Goal: Information Seeking & Learning: Learn about a topic

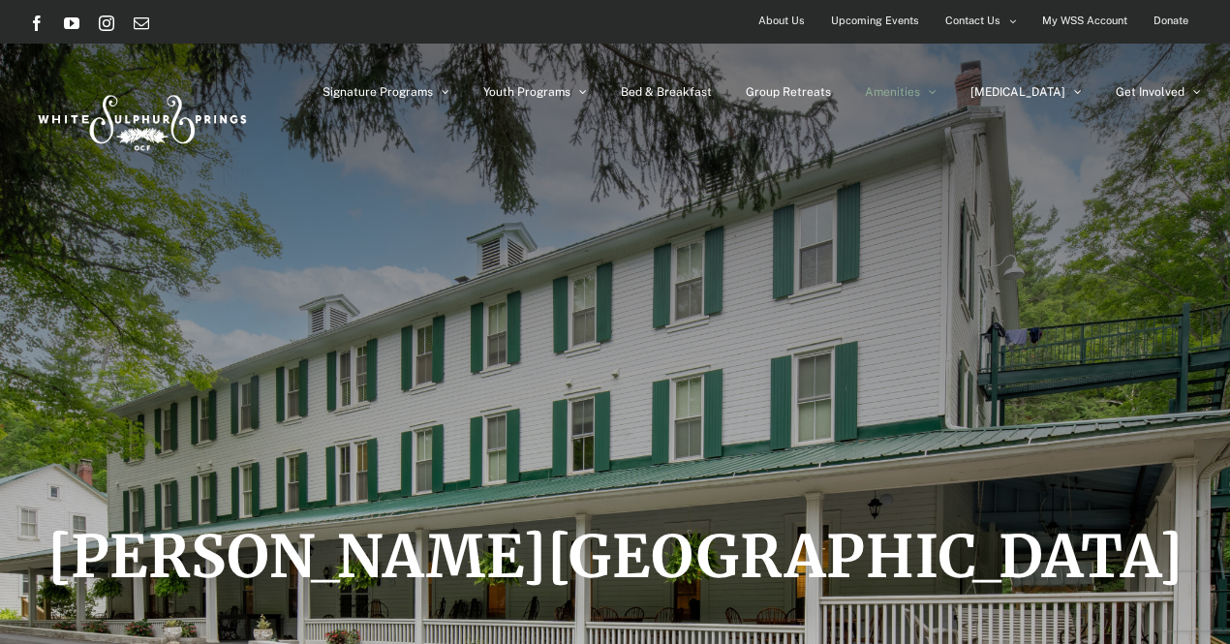
click at [610, 250] on div "[PERSON_NAME][GEOGRAPHIC_DATA]" at bounding box center [615, 374] width 1172 height 748
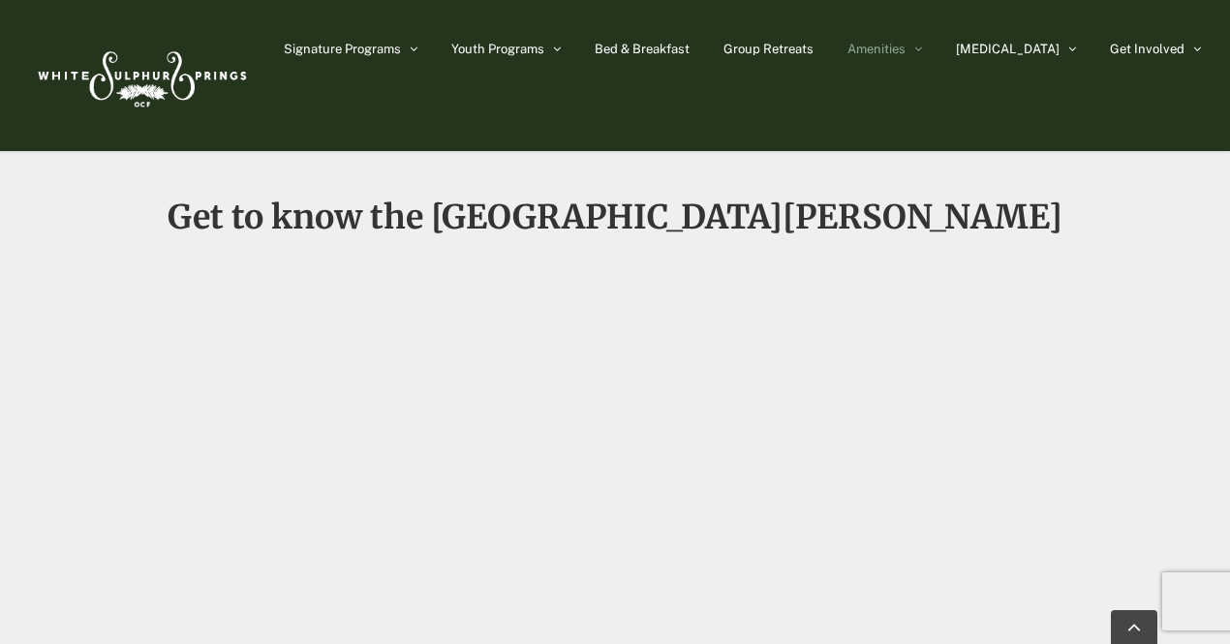
scroll to position [1259, 0]
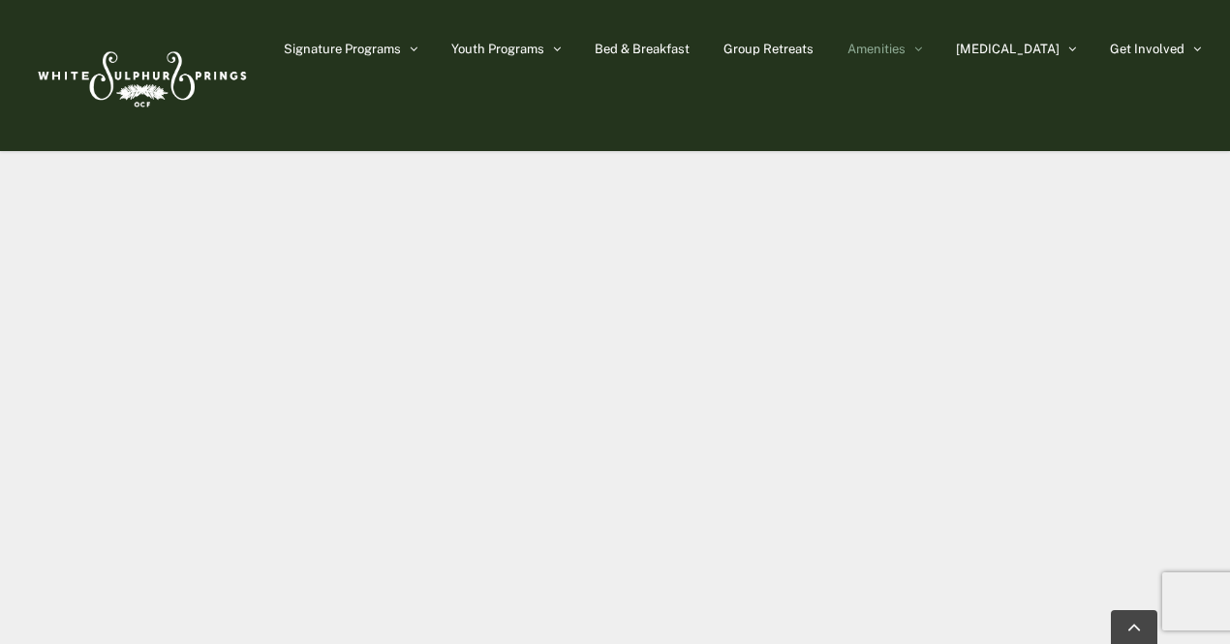
click at [609, 167] on div "Get to know the new Harrison House" at bounding box center [615, 344] width 1230 height 483
click at [643, 175] on div "Get to know the new Harrison House" at bounding box center [615, 344] width 1230 height 483
click at [813, 43] on span "Group Retreats" at bounding box center [768, 49] width 90 height 13
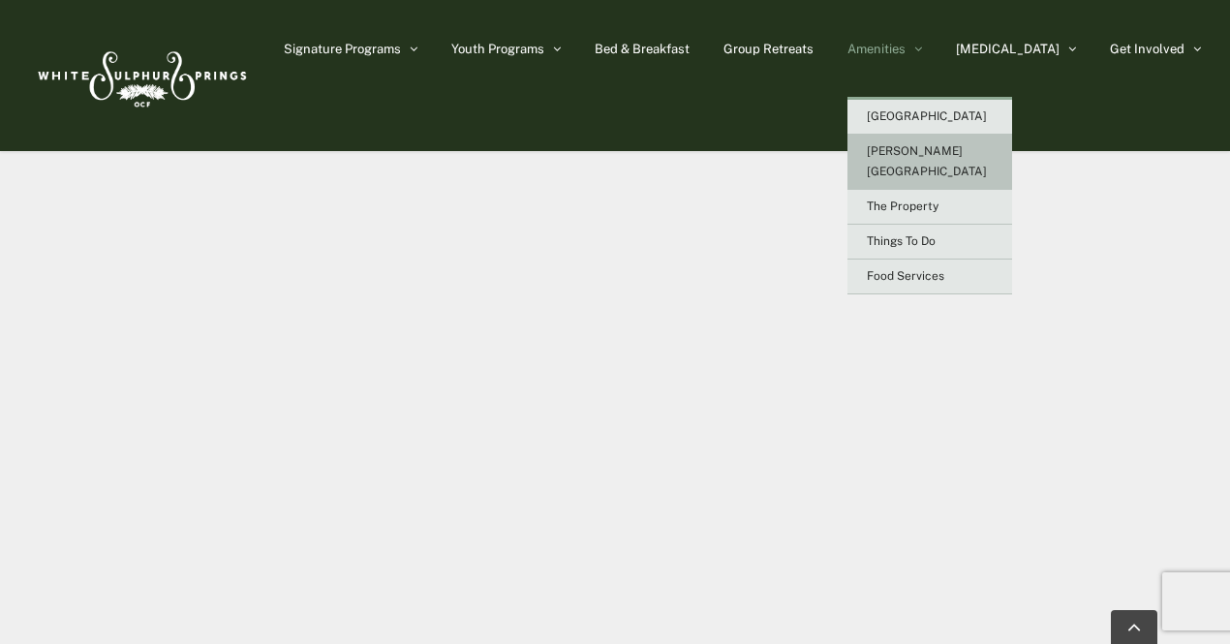
click at [905, 51] on span "Amenities" at bounding box center [876, 49] width 58 height 13
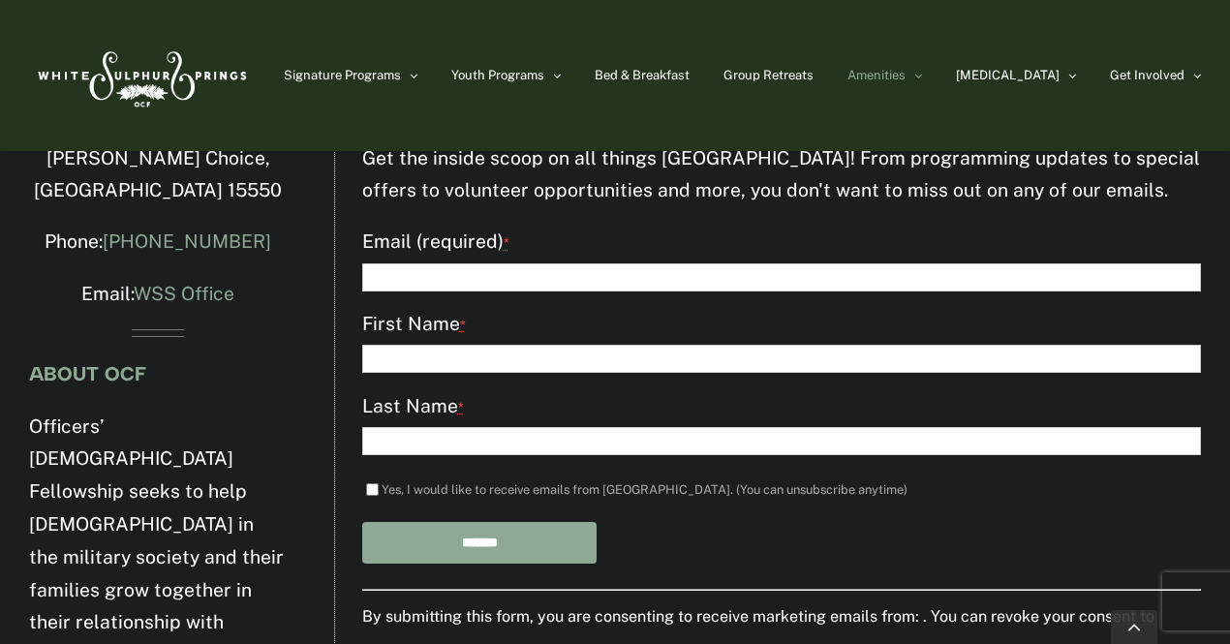
scroll to position [3546, 0]
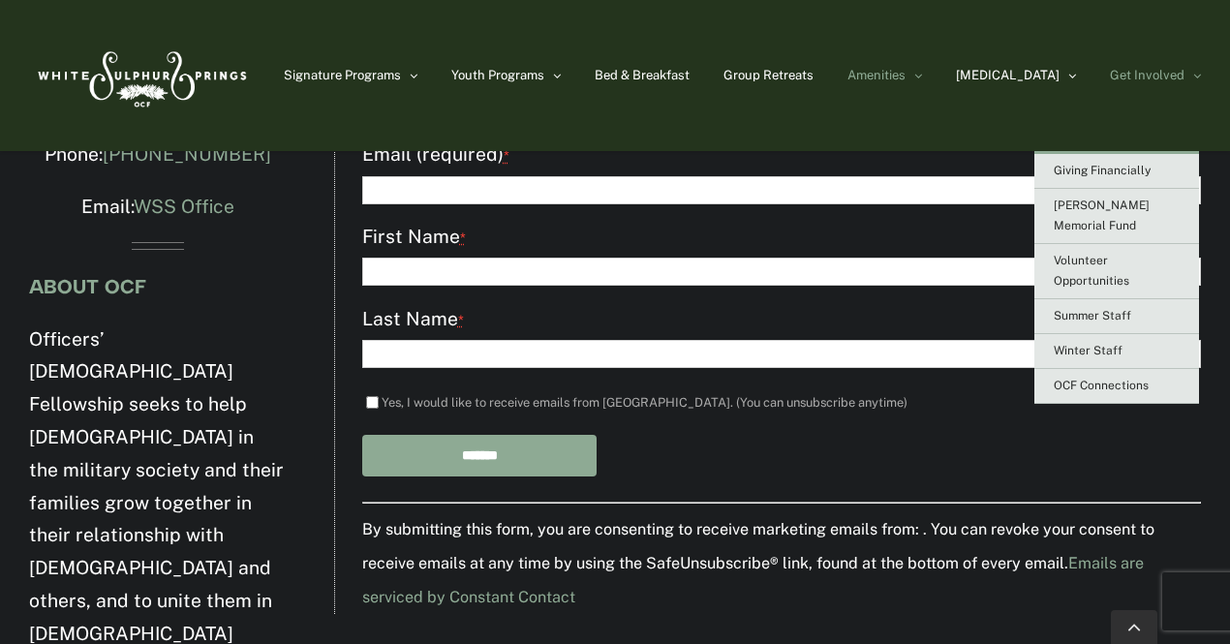
click at [1197, 69] on icon "Main Menu Sticky" at bounding box center [1197, 76] width 8 height 15
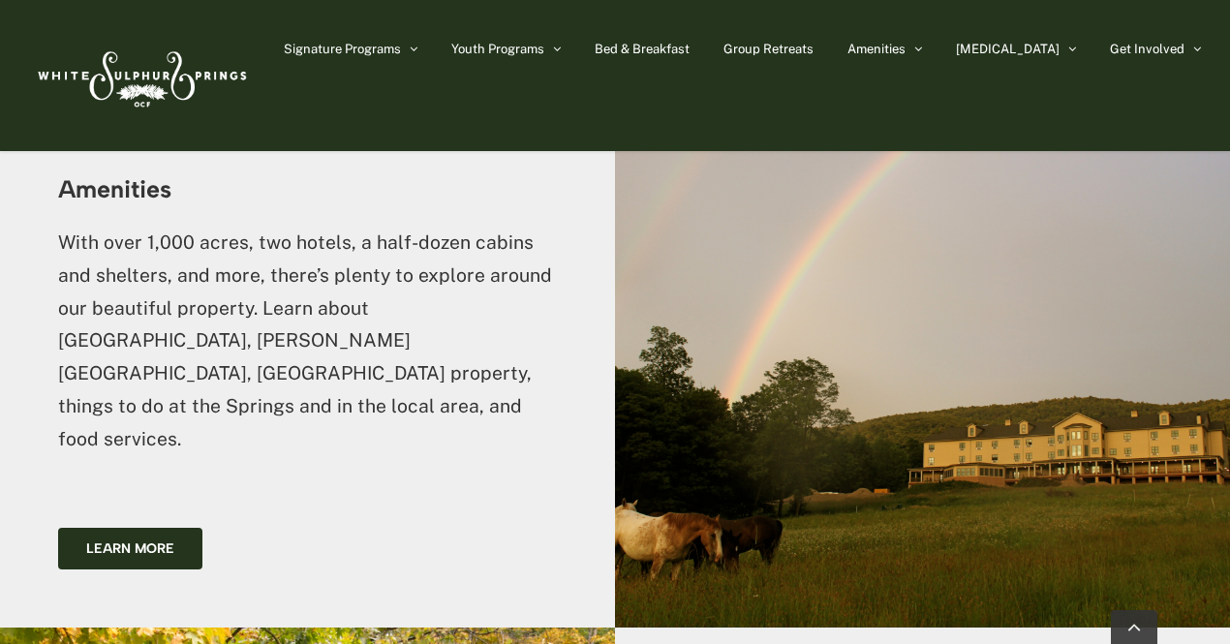
scroll to position [3389, 0]
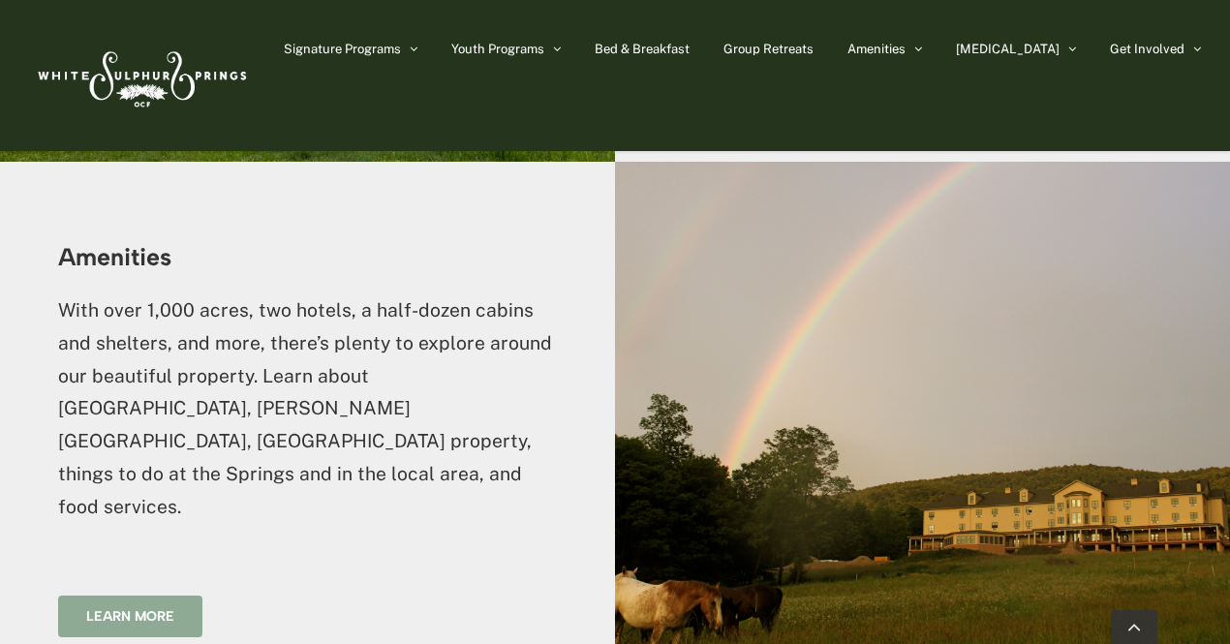
click at [132, 608] on span "Learn more" at bounding box center [130, 616] width 88 height 16
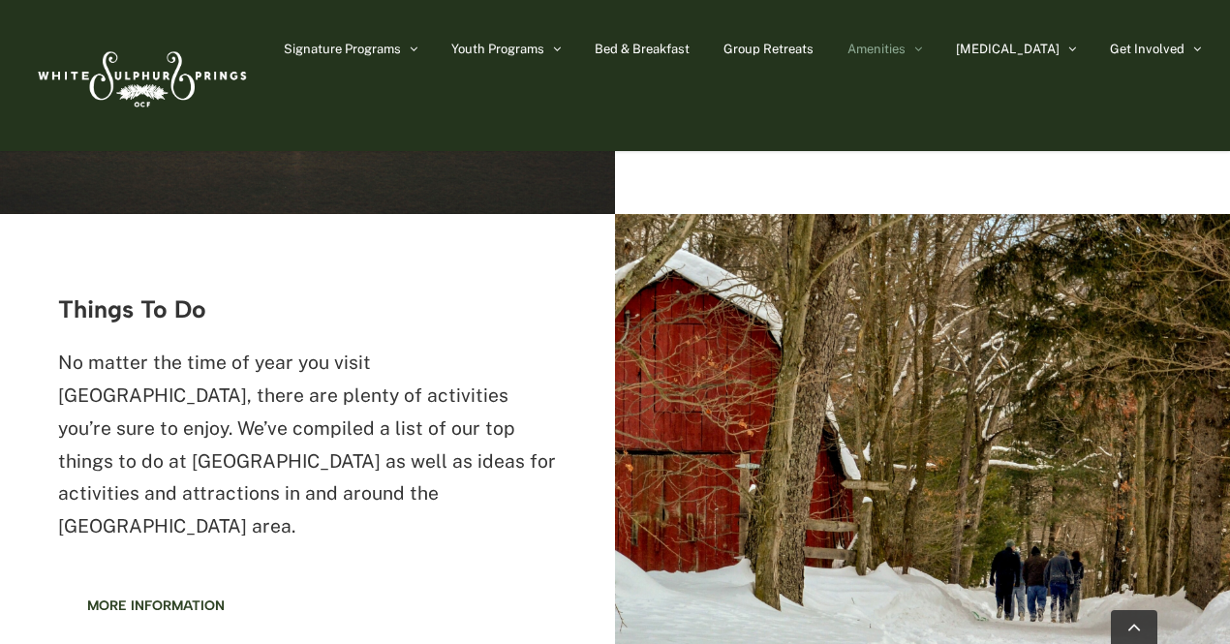
scroll to position [2130, 0]
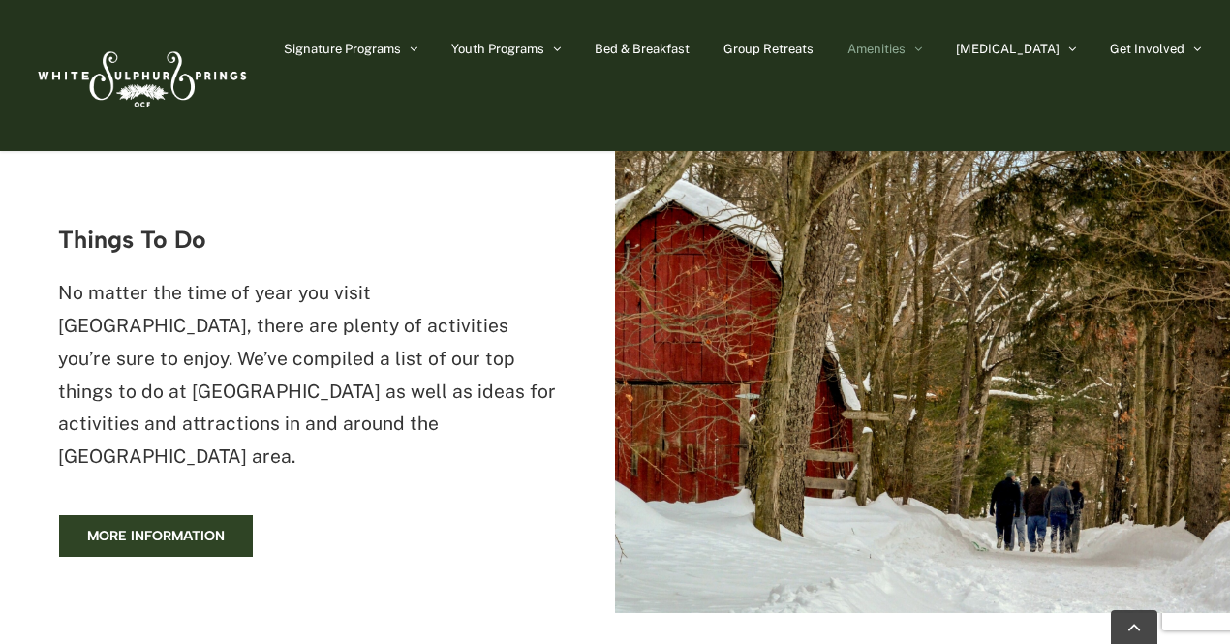
click at [177, 528] on span "More information" at bounding box center [156, 536] width 138 height 16
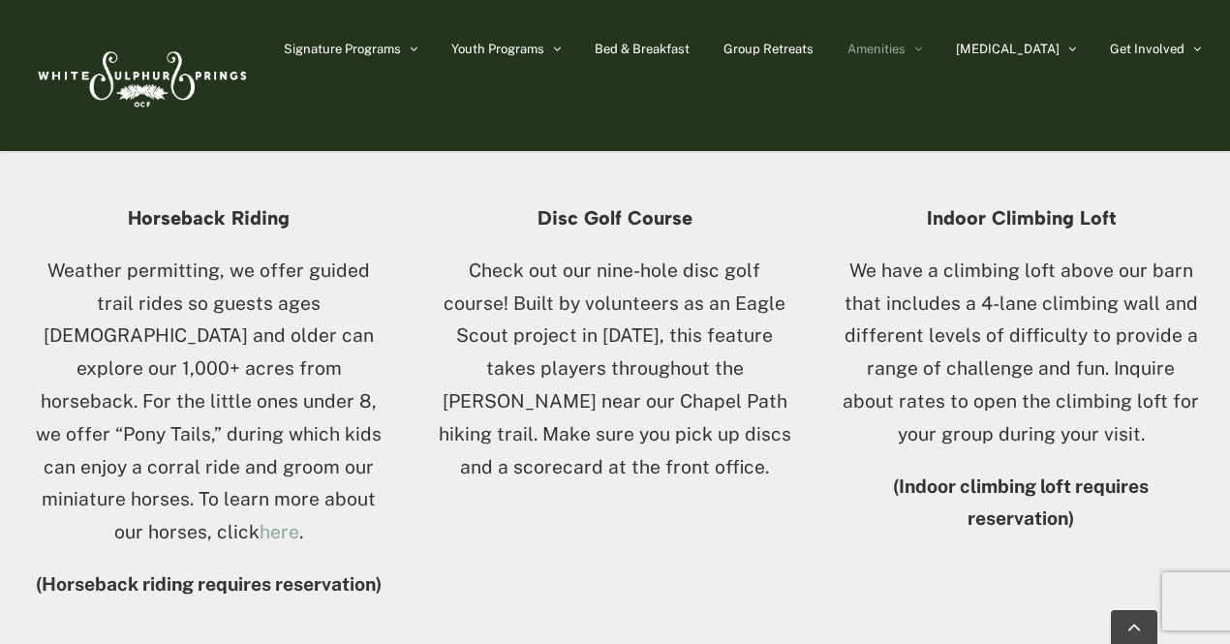
scroll to position [968, 0]
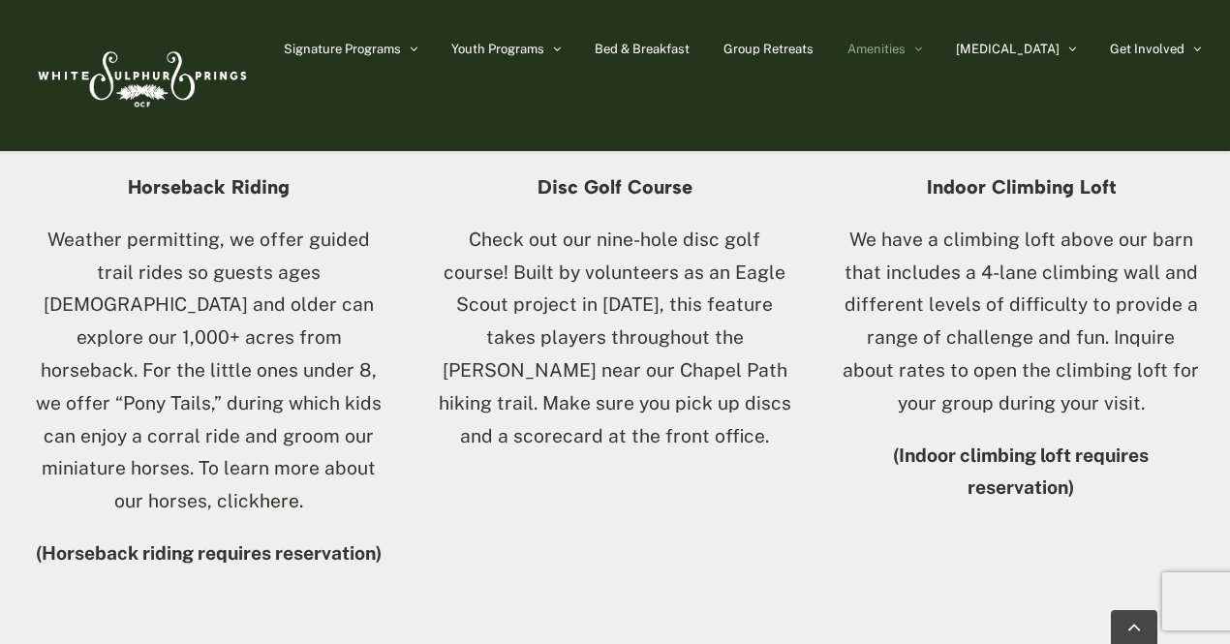
click at [260, 490] on link "here" at bounding box center [280, 500] width 40 height 21
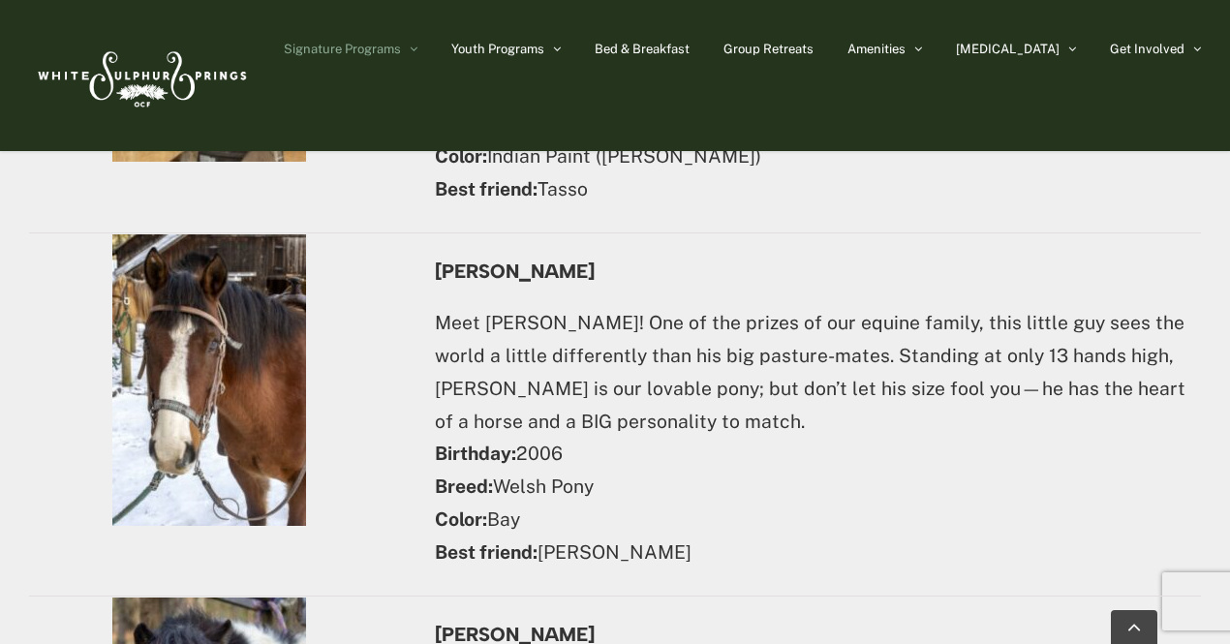
scroll to position [5036, 0]
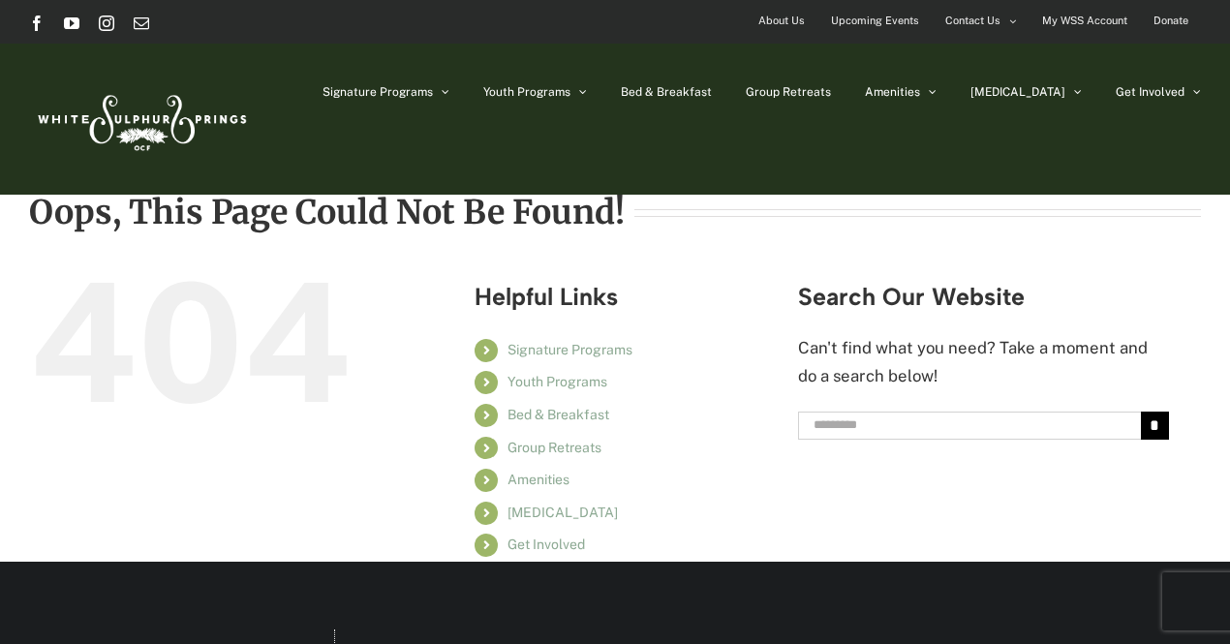
click at [490, 475] on span at bounding box center [486, 480] width 23 height 23
click at [550, 481] on link "Amenities" at bounding box center [538, 479] width 62 height 15
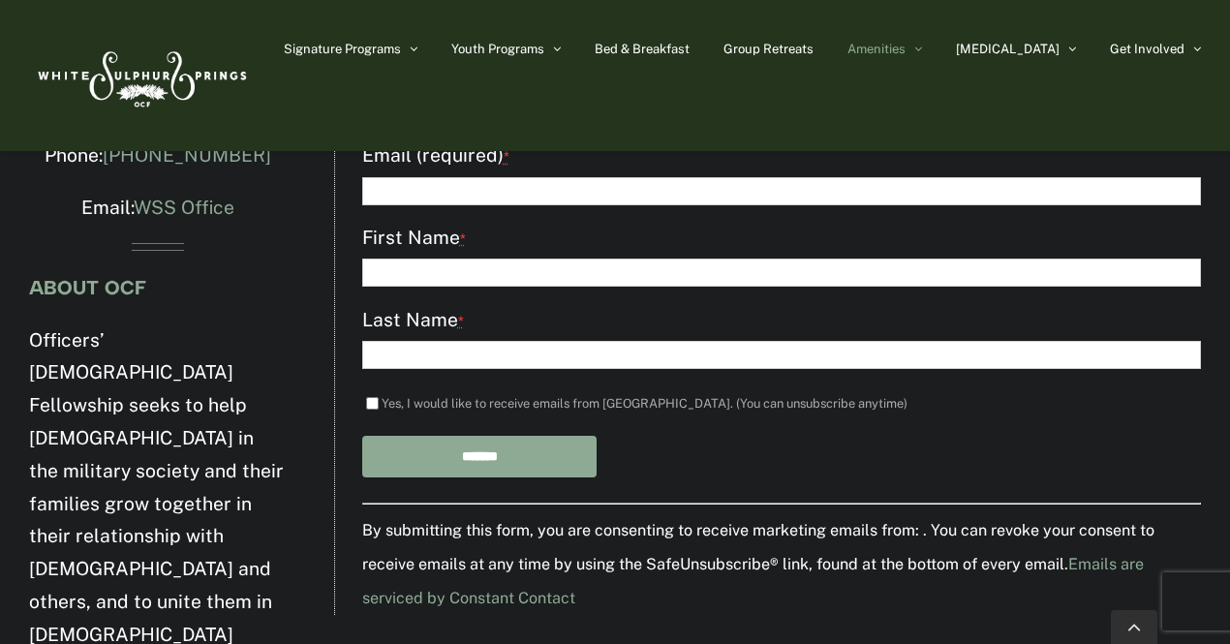
scroll to position [3546, 0]
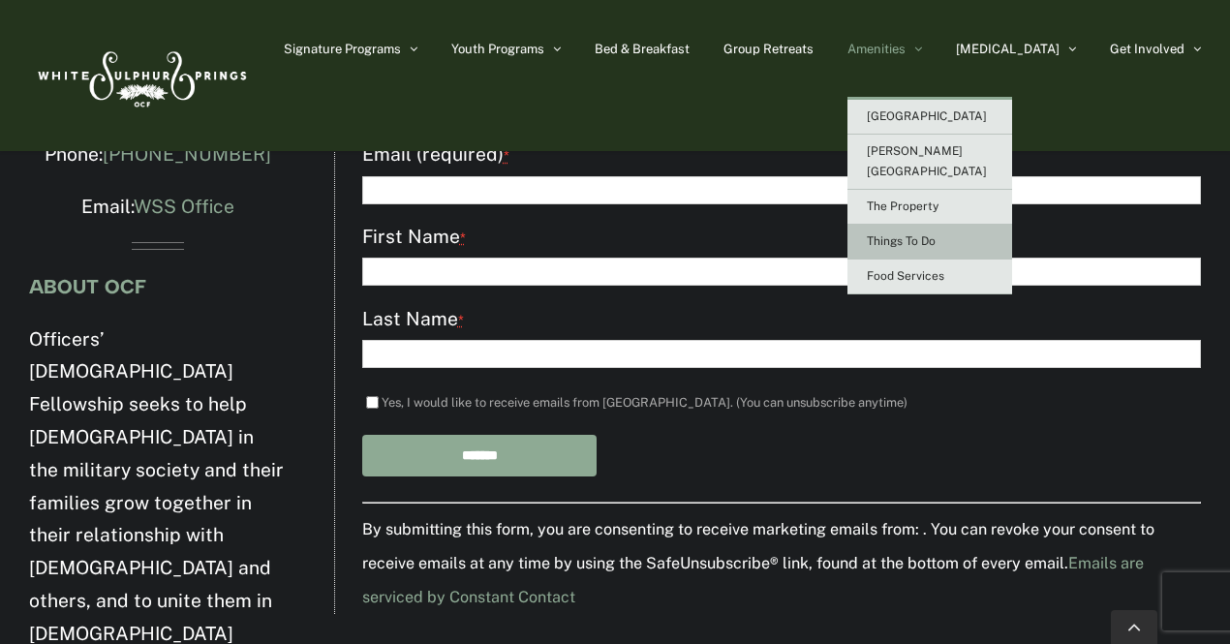
click at [935, 234] on span "Things To Do" at bounding box center [901, 241] width 69 height 14
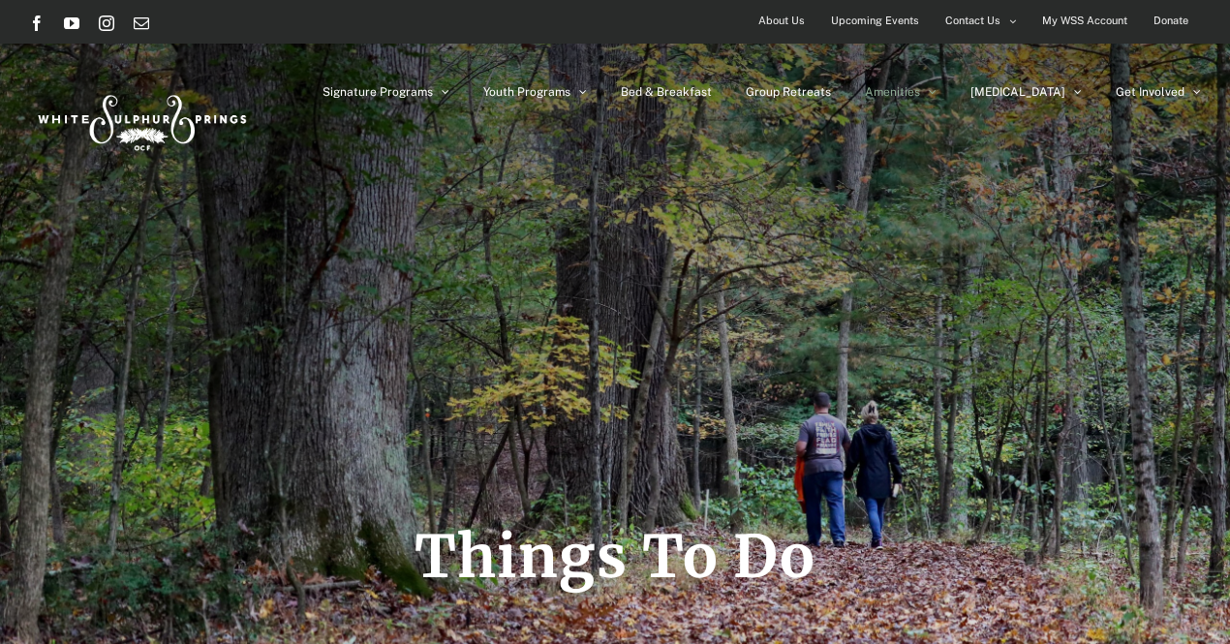
click at [782, 15] on span "About Us" at bounding box center [781, 21] width 46 height 28
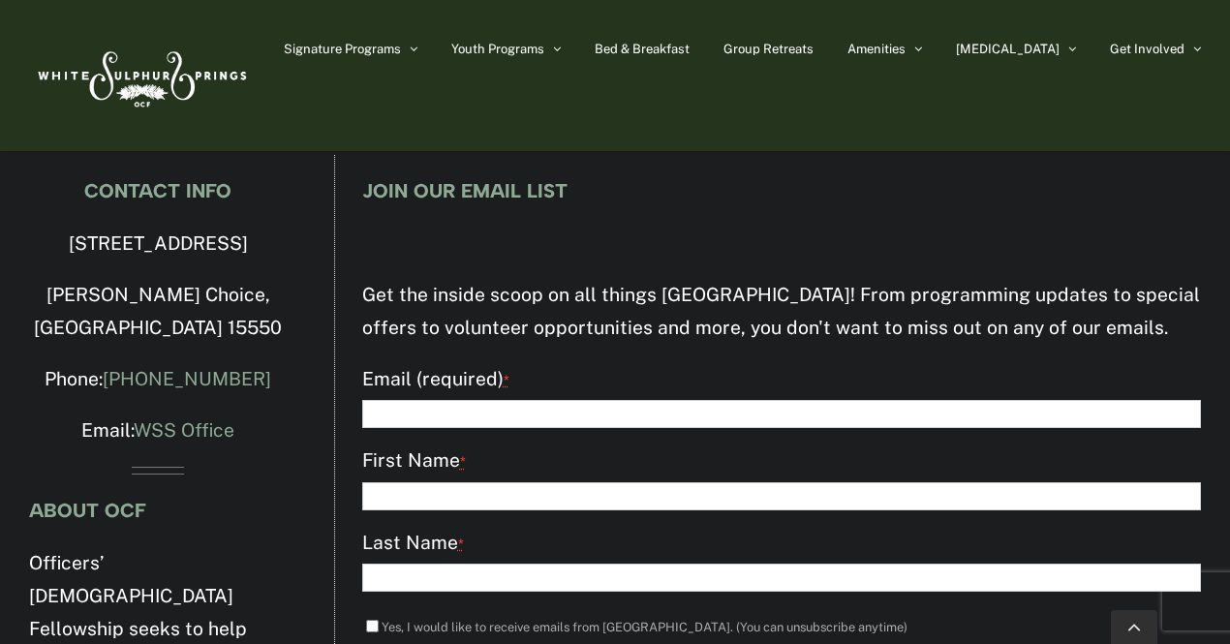
scroll to position [4610, 0]
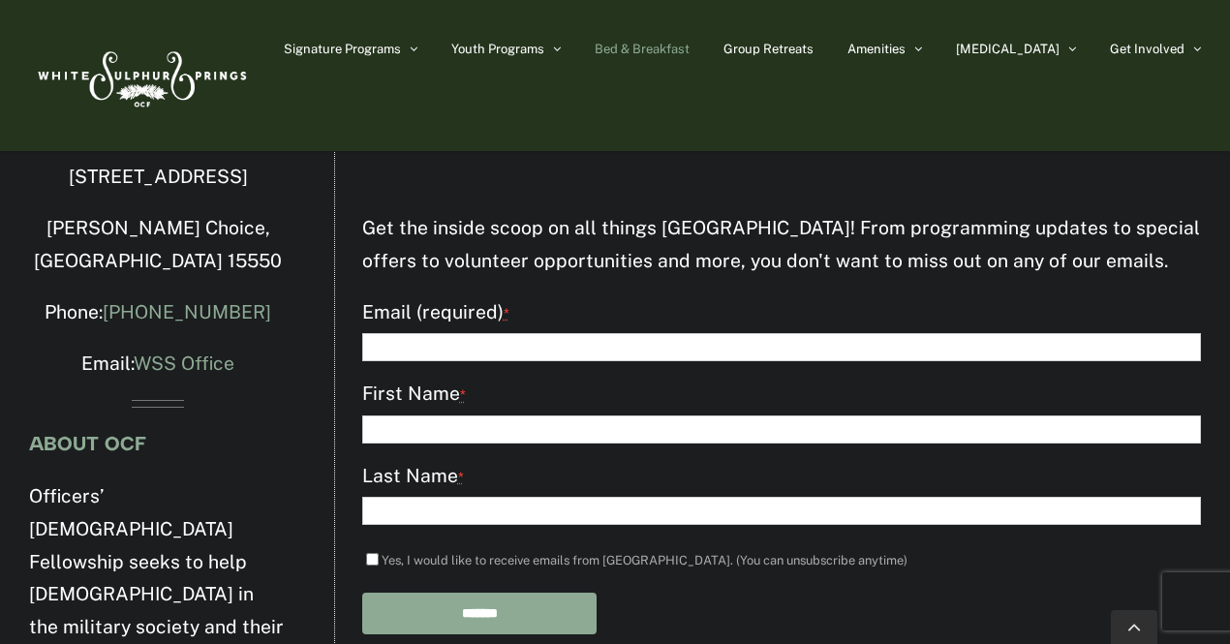
click at [689, 46] on span "Bed & Breakfast" at bounding box center [642, 49] width 95 height 13
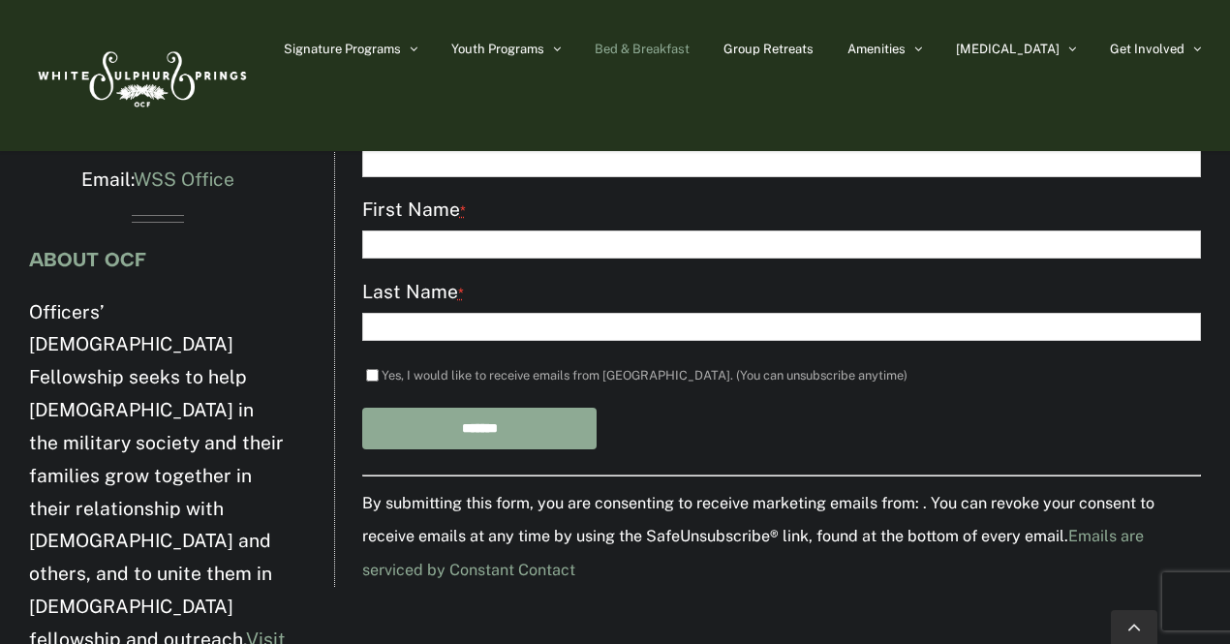
scroll to position [3325, 0]
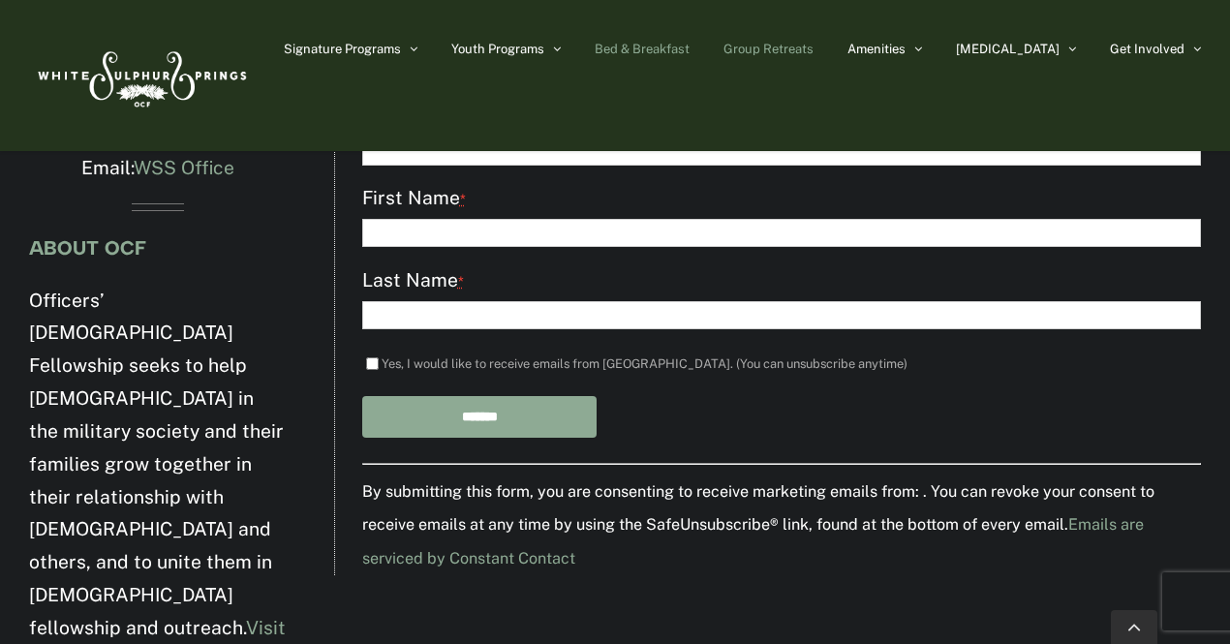
click at [813, 43] on span "Group Retreats" at bounding box center [768, 49] width 90 height 13
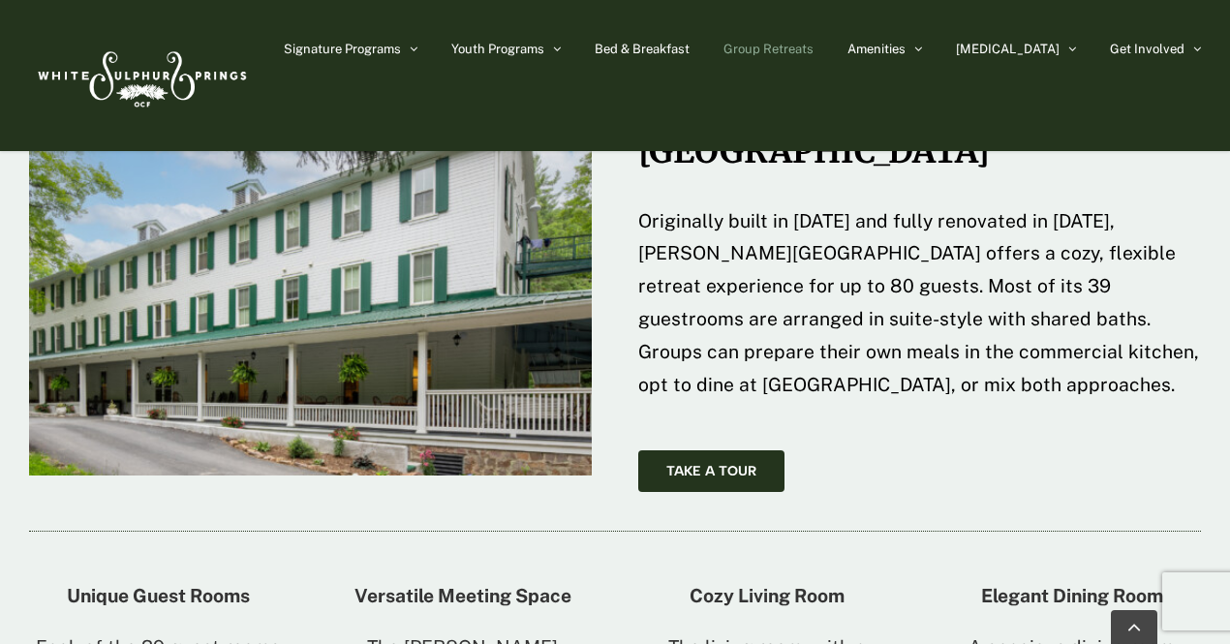
scroll to position [3583, 0]
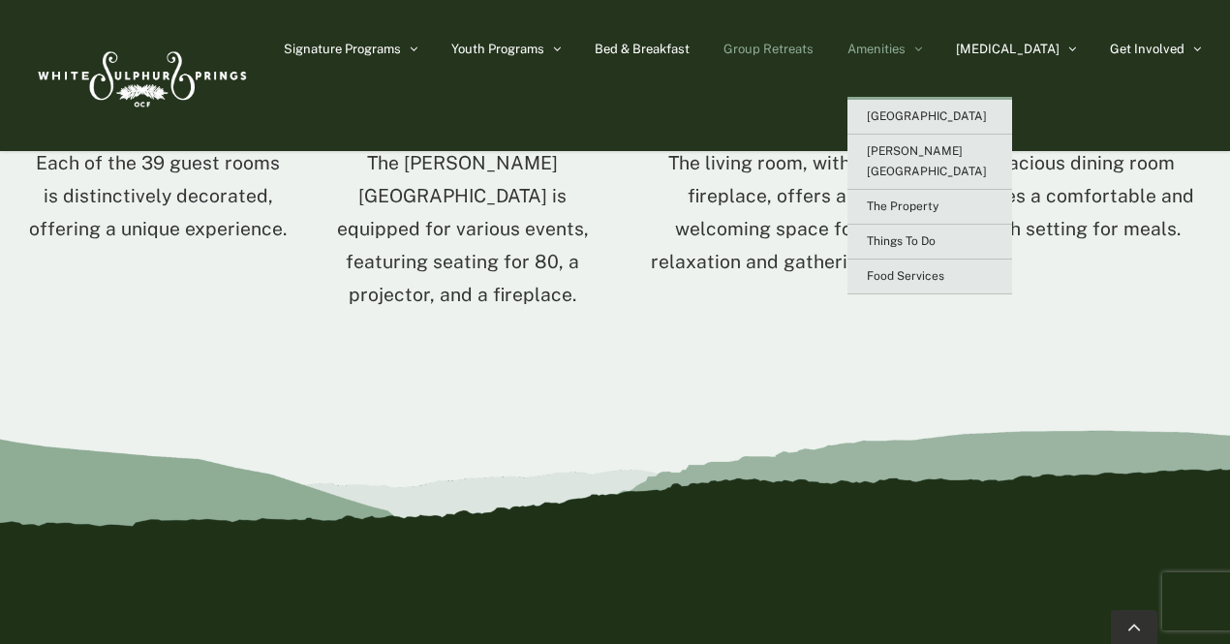
click at [905, 51] on span "Amenities" at bounding box center [876, 49] width 58 height 13
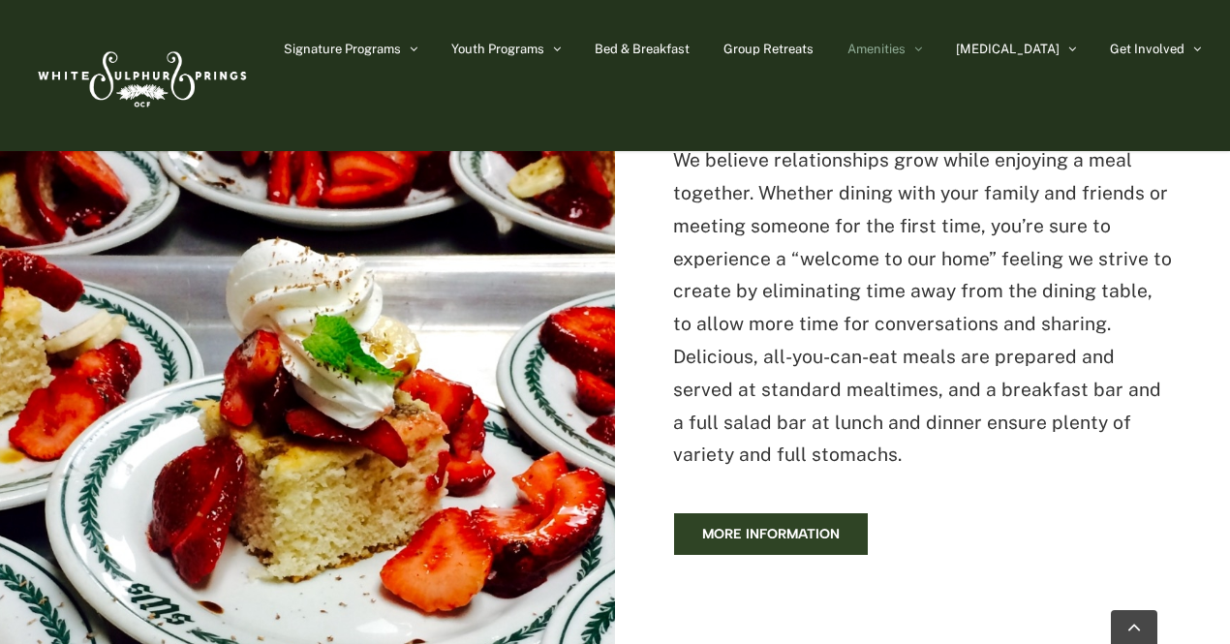
scroll to position [2808, 0]
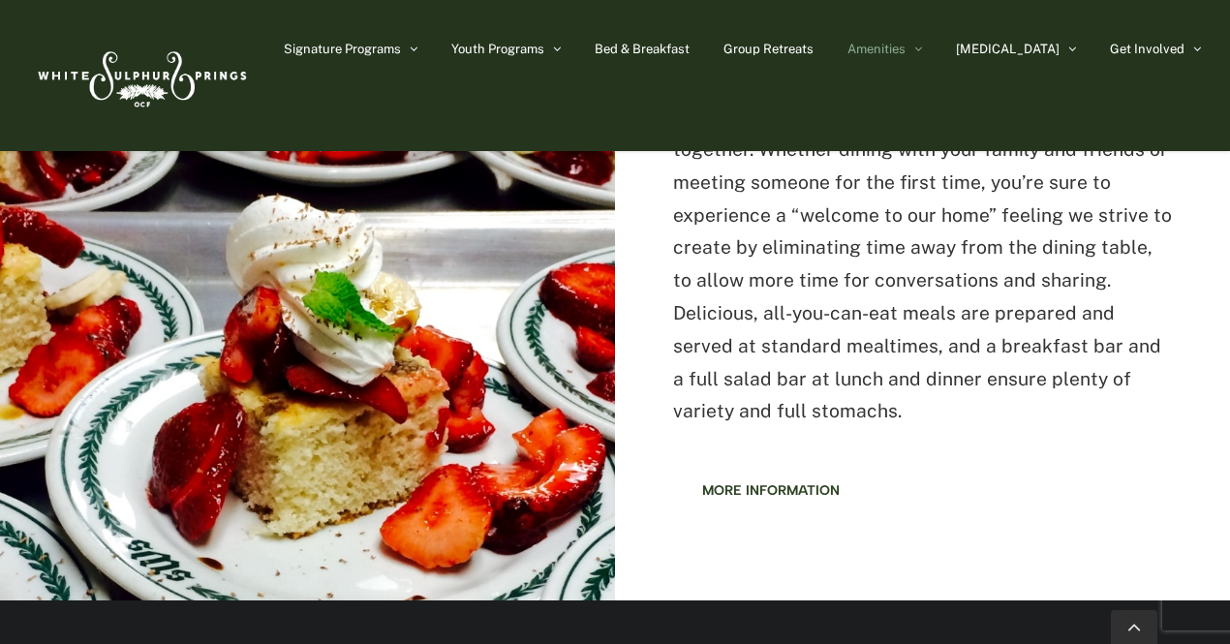
click at [666, 260] on div "Food Services We believe relationships grow while enjoying a meal together. Whe…" at bounding box center [922, 284] width 615 height 632
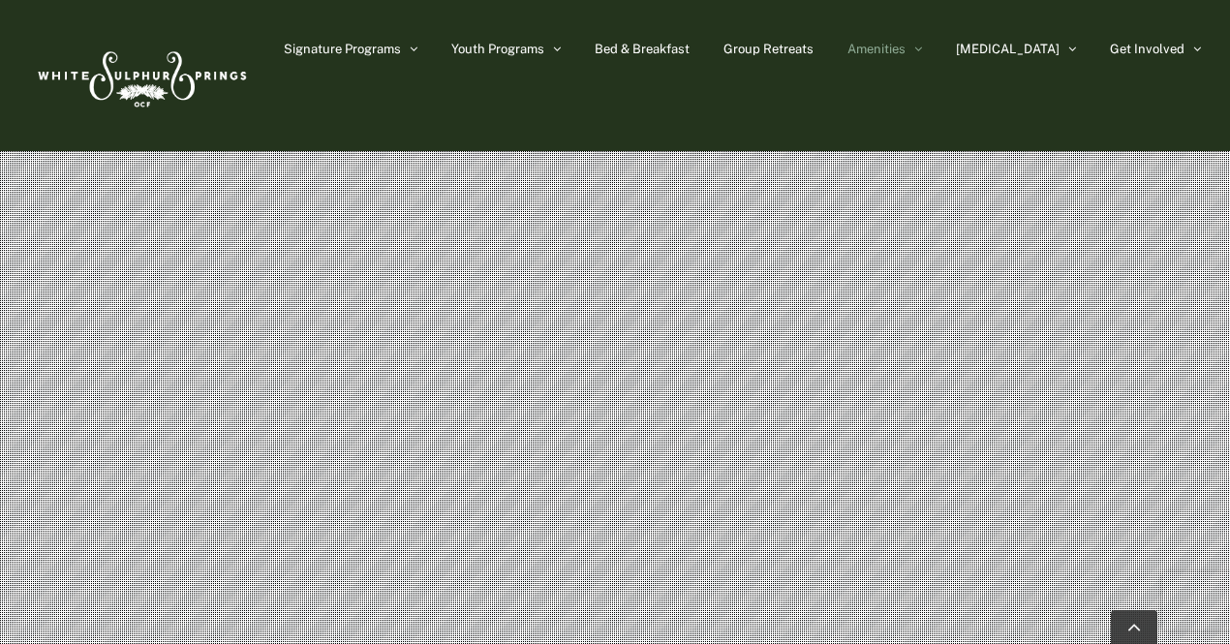
scroll to position [97, 0]
click at [689, 43] on span "Bed & Breakfast" at bounding box center [642, 49] width 95 height 13
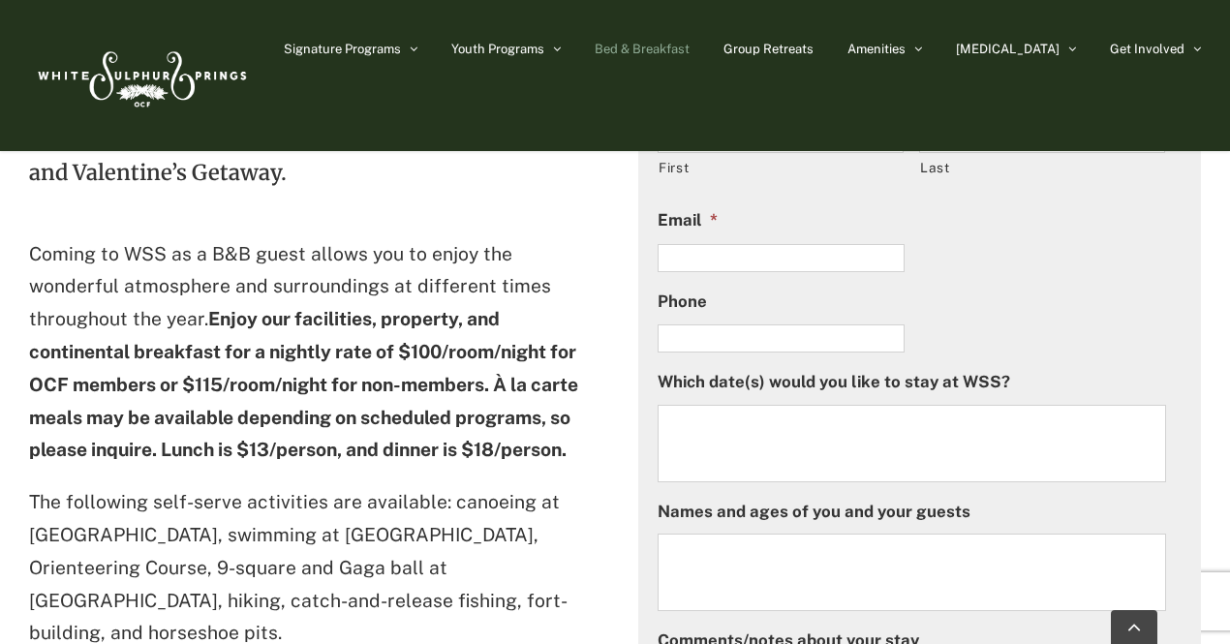
scroll to position [968, 0]
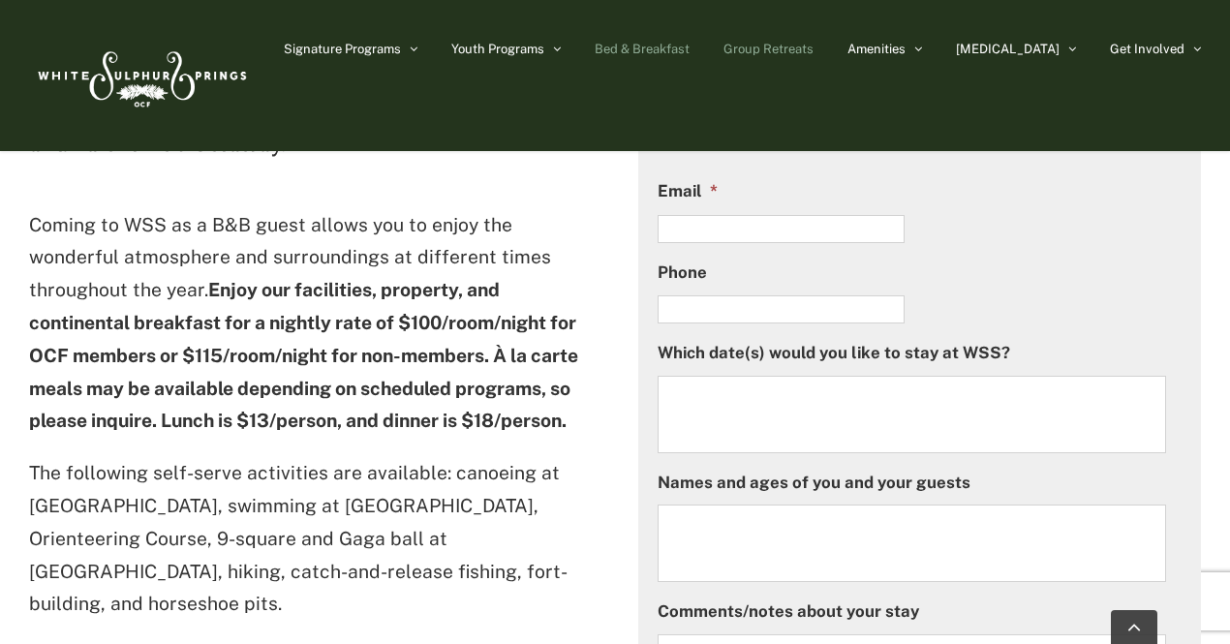
click at [797, 52] on span "Group Retreats" at bounding box center [768, 49] width 90 height 13
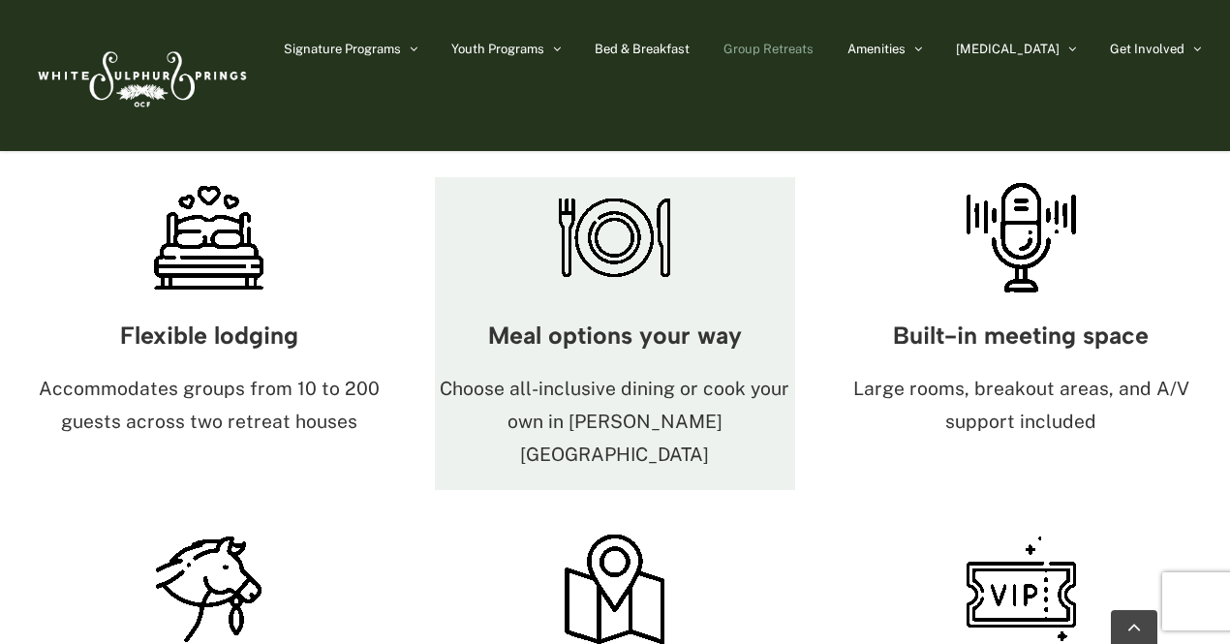
scroll to position [1065, 0]
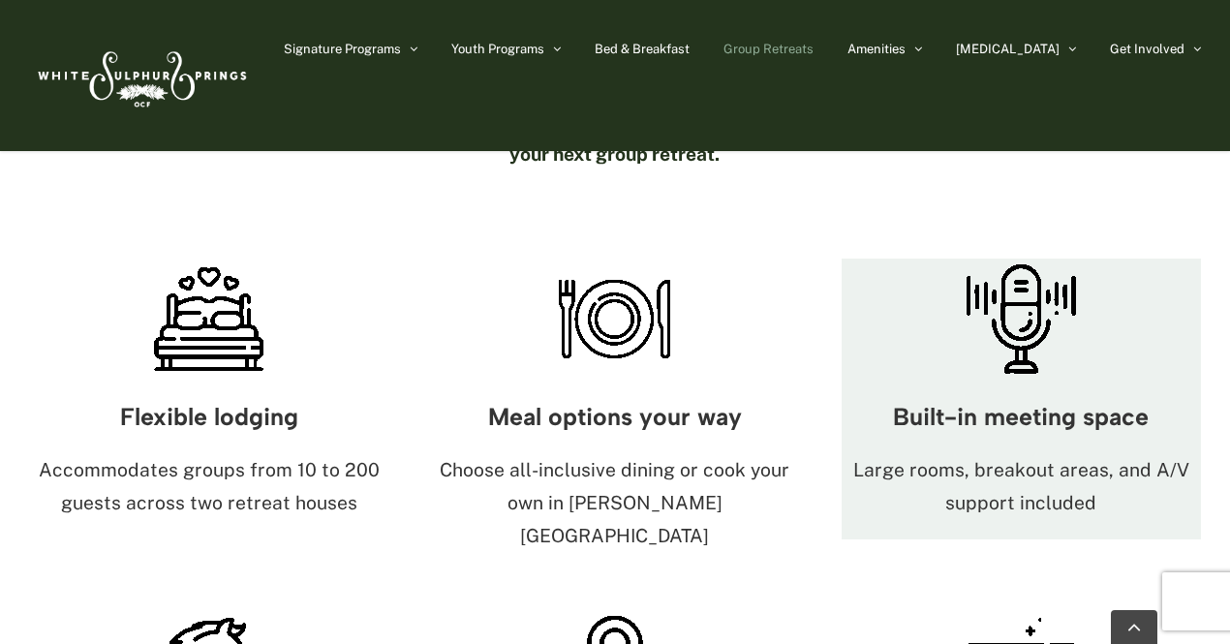
click at [1153, 281] on div at bounding box center [1021, 319] width 359 height 121
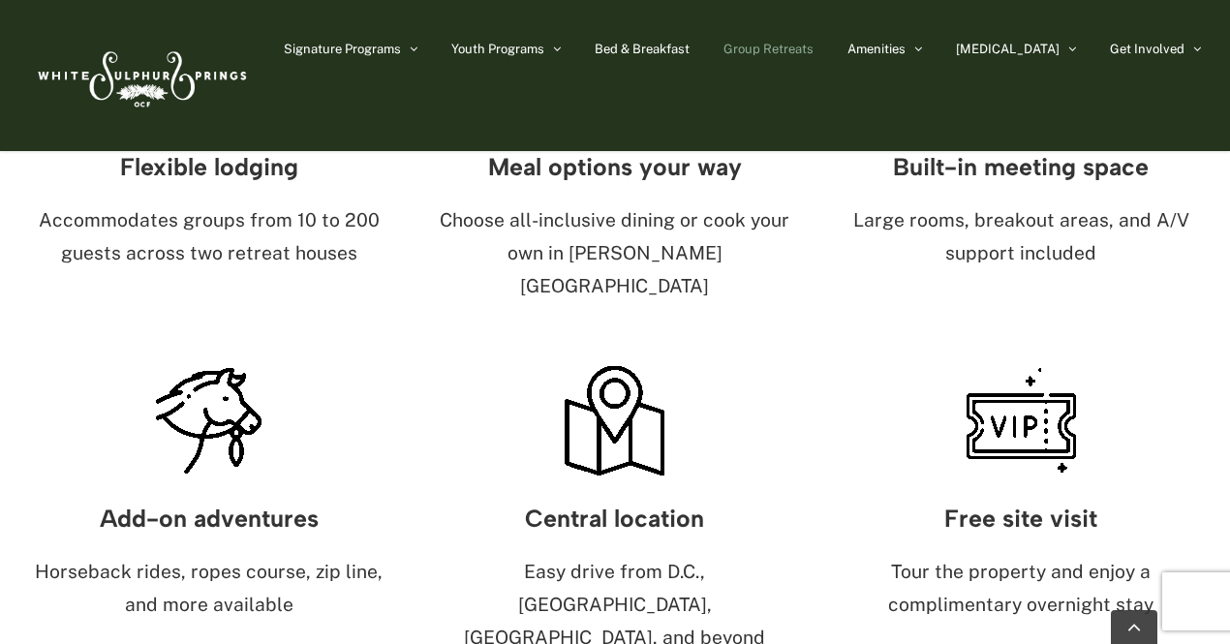
scroll to position [1356, 0]
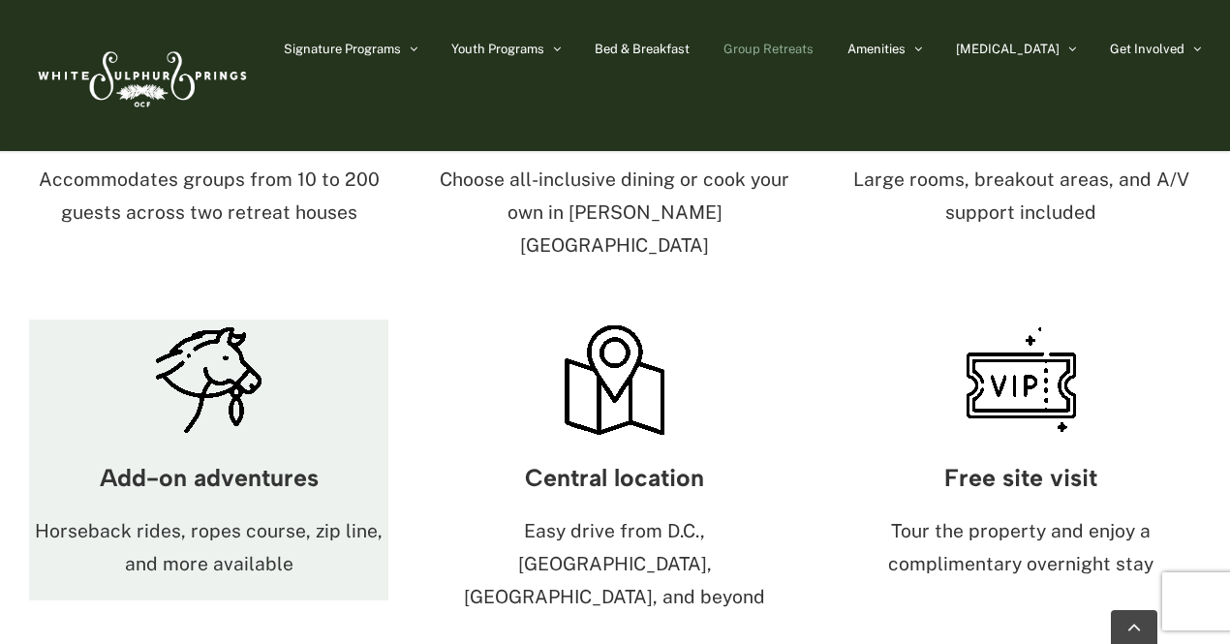
click at [198, 320] on img at bounding box center [208, 380] width 121 height 121
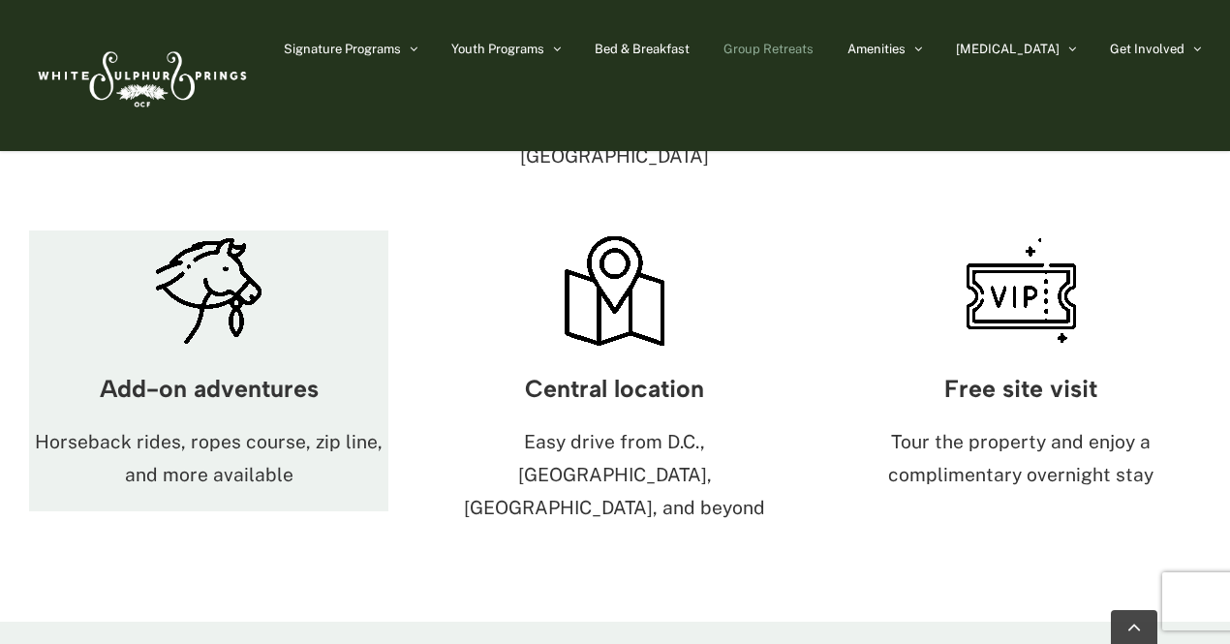
scroll to position [1453, 0]
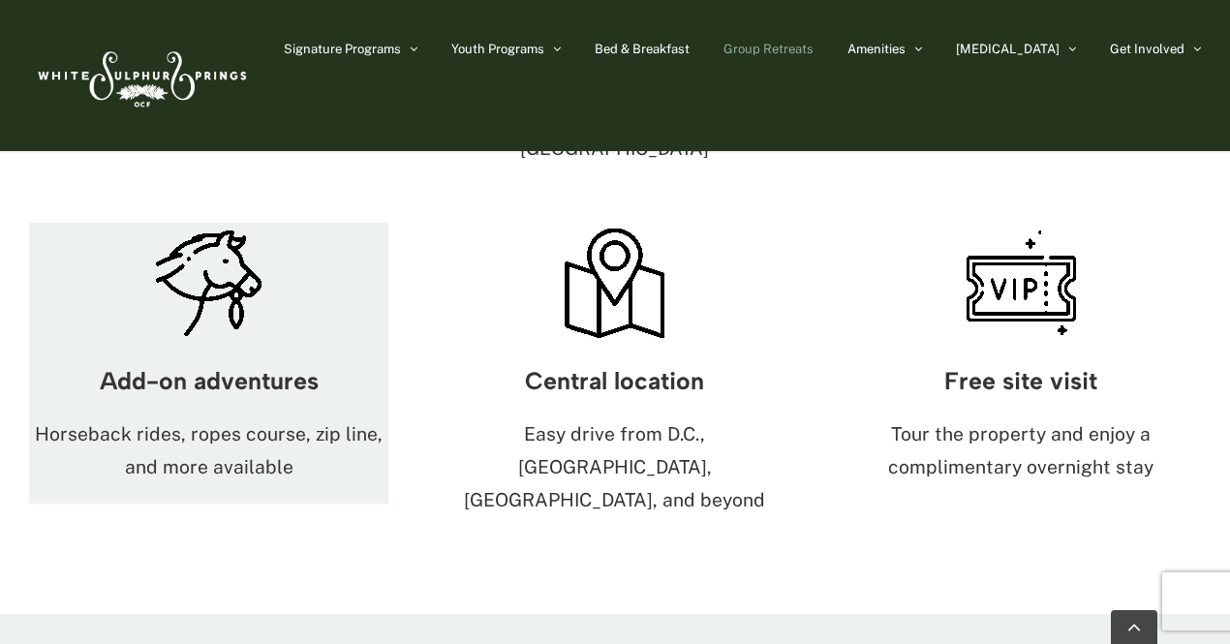
click at [250, 368] on h3 "Add-on adventures" at bounding box center [208, 381] width 359 height 26
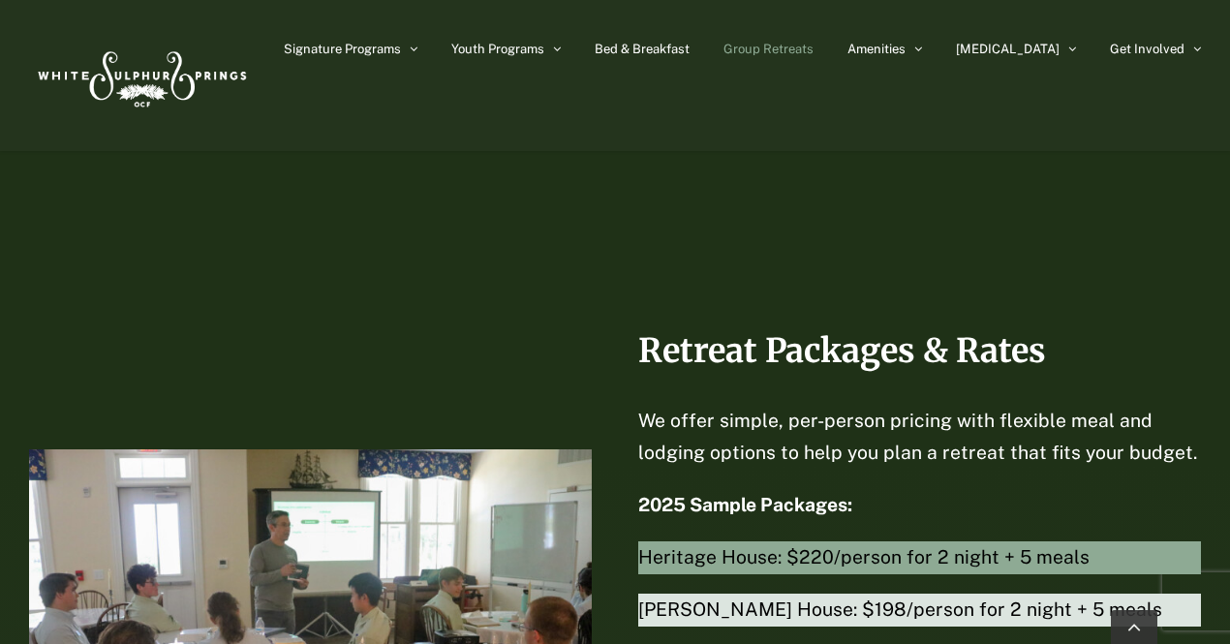
scroll to position [3970, 0]
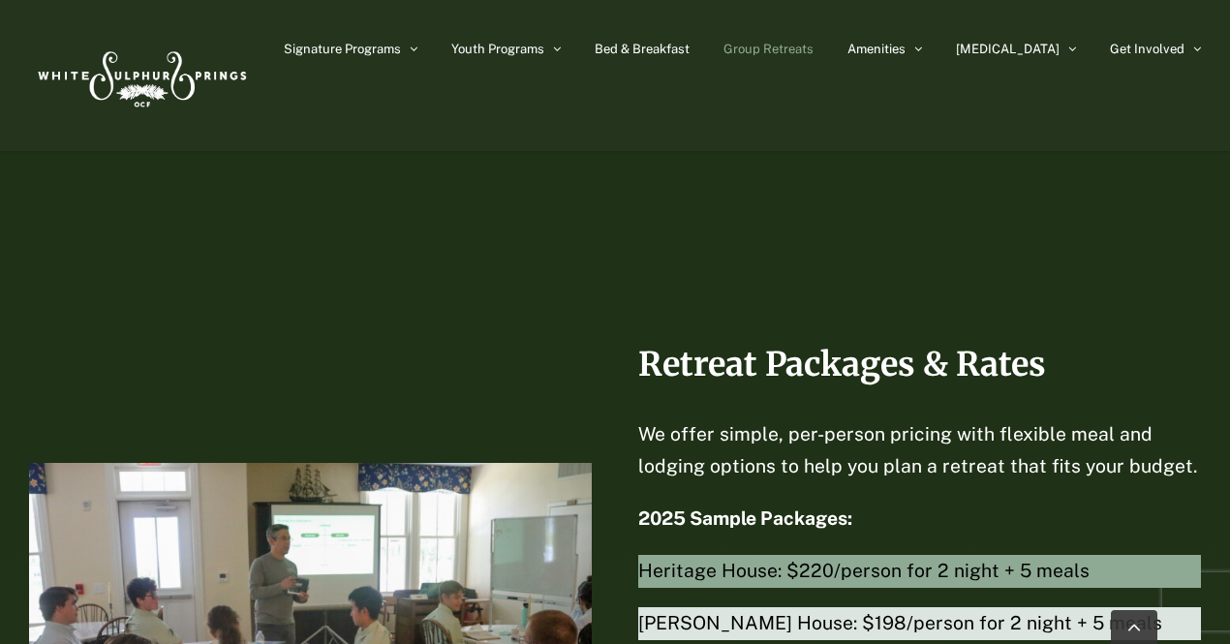
click at [794, 555] on span "Heritage House: $220/person for 2 night + 5 meals" at bounding box center [919, 571] width 563 height 33
click at [781, 607] on span "[PERSON_NAME] House: $198/person for 2 night + 5 meals" at bounding box center [919, 623] width 563 height 33
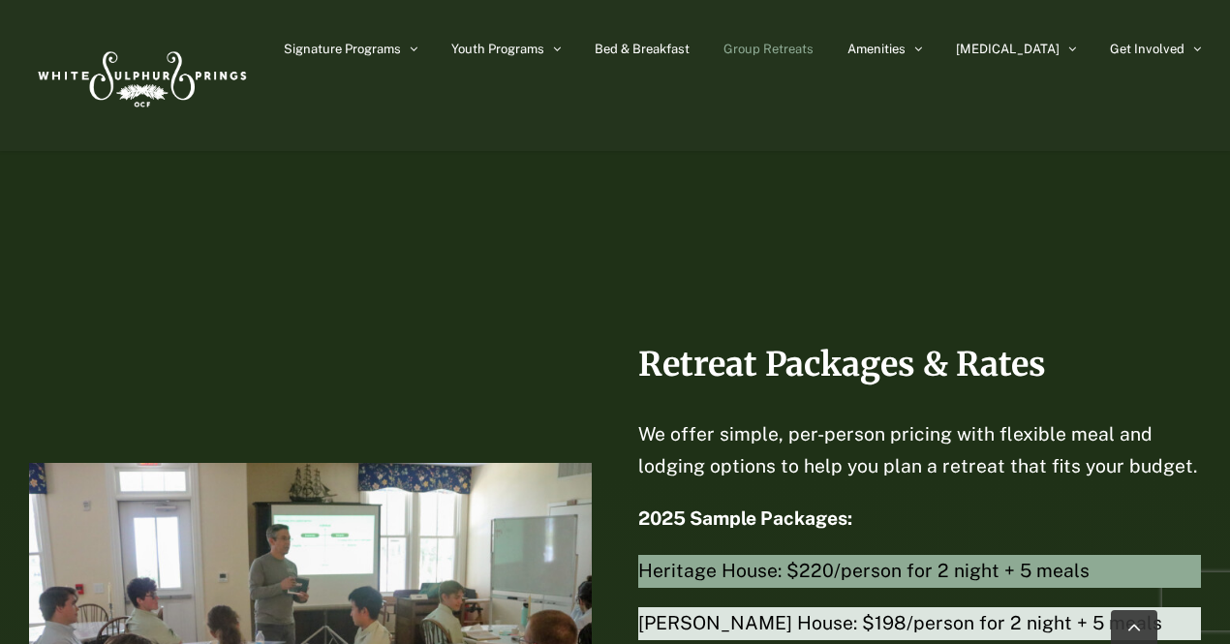
click at [717, 555] on span "Heritage House: $220/person for 2 night + 5 meals" at bounding box center [919, 571] width 563 height 33
click at [714, 555] on span "Heritage House: $220/person for 2 night + 5 meals" at bounding box center [919, 571] width 563 height 33
click at [748, 555] on span "Heritage House: $220/person for 2 night + 5 meals" at bounding box center [919, 571] width 563 height 33
